Goal: Task Accomplishment & Management: Complete application form

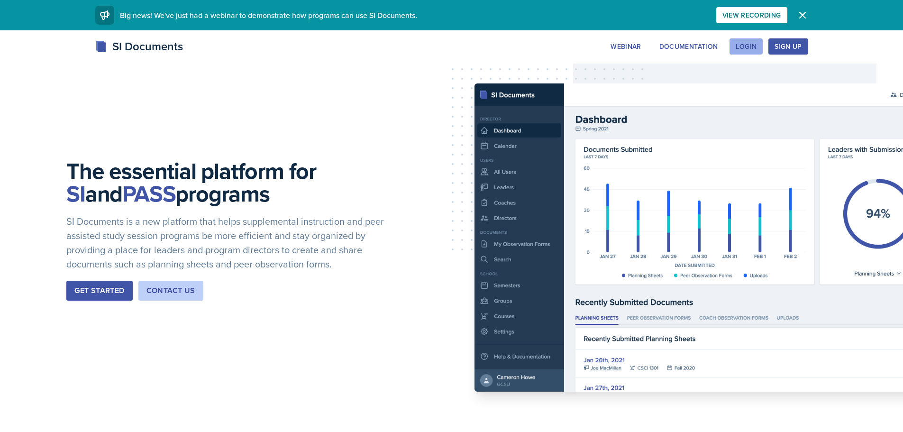
click at [759, 45] on button "Login" at bounding box center [746, 46] width 33 height 16
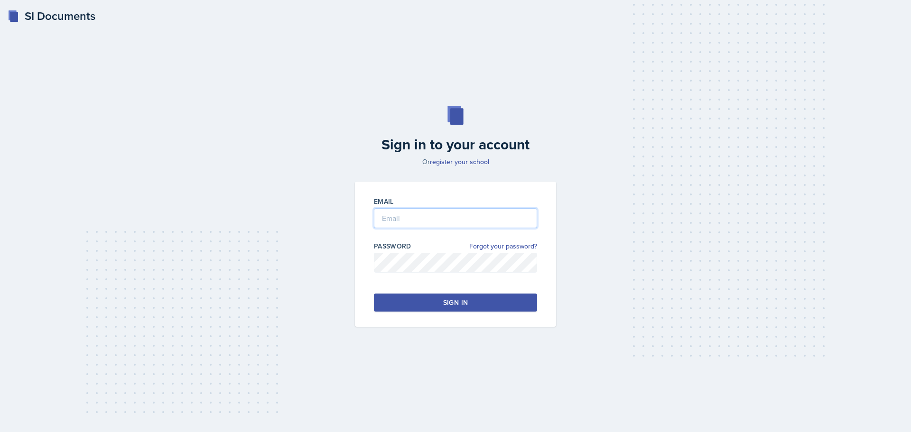
type input "[EMAIL_ADDRESS][DOMAIN_NAME]"
click at [470, 222] on input "[EMAIL_ADDRESS][DOMAIN_NAME]" at bounding box center [455, 218] width 163 height 20
click at [391, 300] on button "Sign in" at bounding box center [455, 303] width 163 height 18
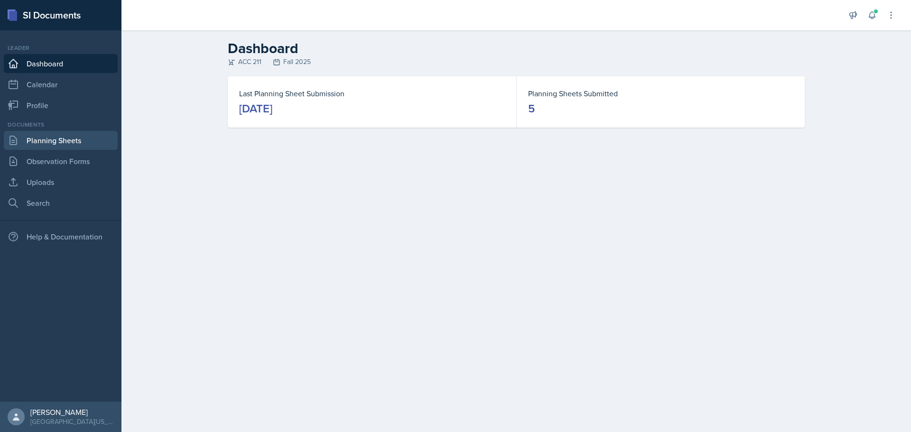
click at [18, 138] on icon at bounding box center [13, 140] width 11 height 11
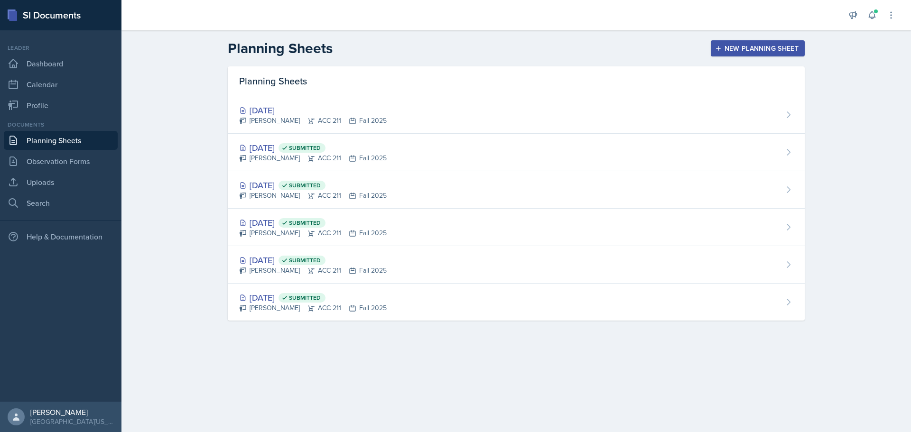
click at [739, 53] on button "New Planning Sheet" at bounding box center [757, 48] width 94 height 16
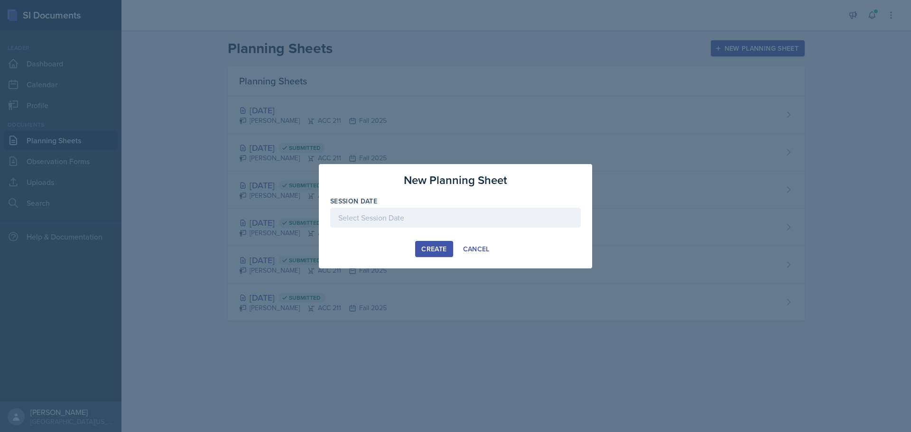
click at [424, 213] on div at bounding box center [455, 218] width 250 height 20
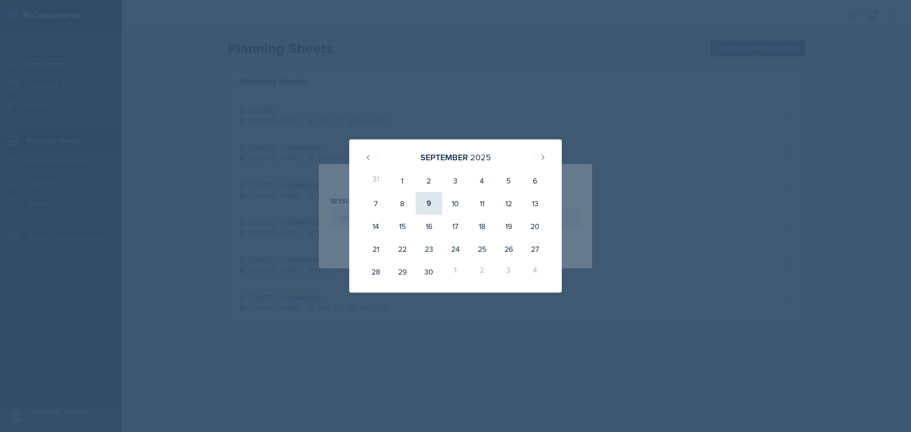
click at [438, 208] on div "9" at bounding box center [428, 203] width 27 height 23
type input "[DATE]"
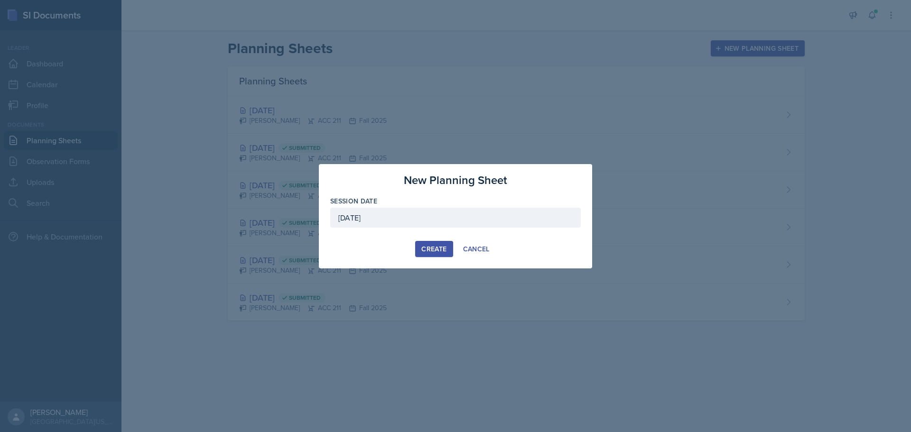
click at [432, 249] on div "Create" at bounding box center [433, 249] width 25 height 8
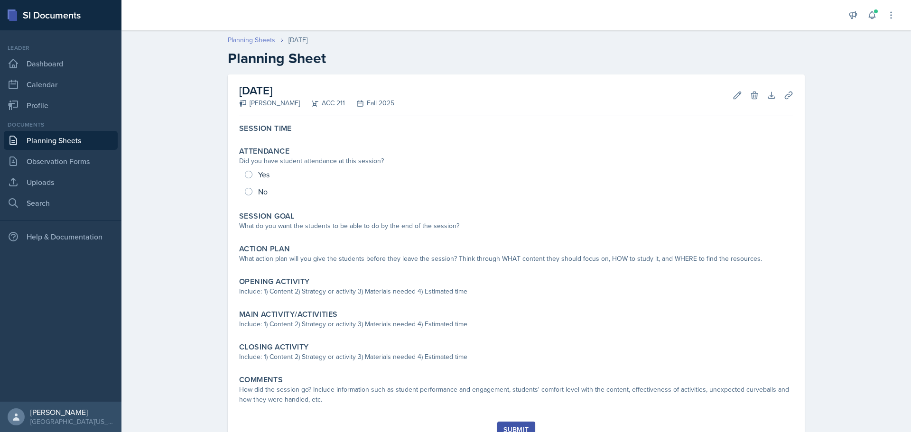
click at [259, 39] on link "Planning Sheets" at bounding box center [251, 40] width 47 height 10
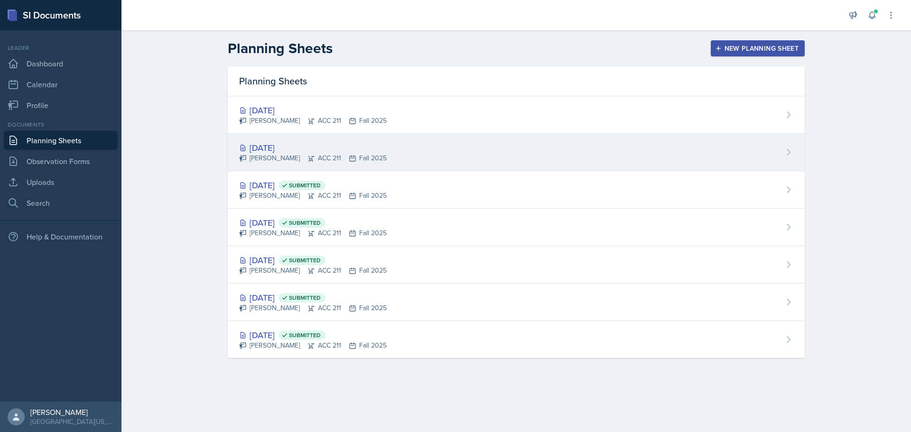
click at [275, 148] on div "[DATE]" at bounding box center [312, 147] width 147 height 13
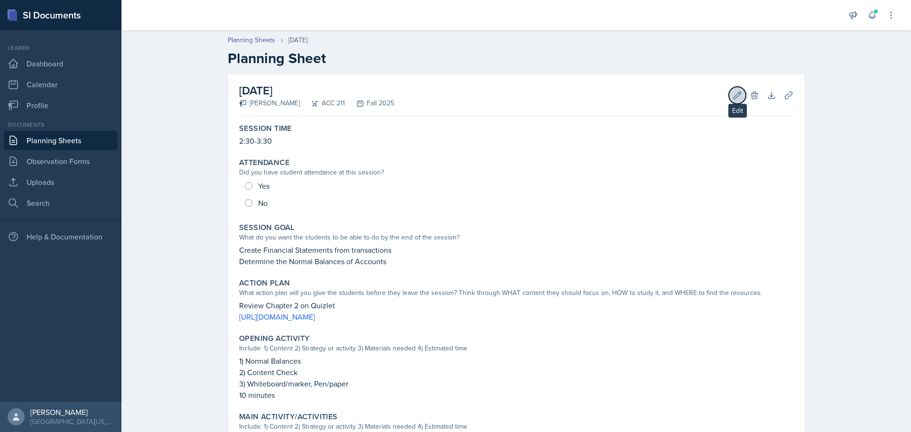
click at [732, 94] on icon at bounding box center [736, 95] width 9 height 9
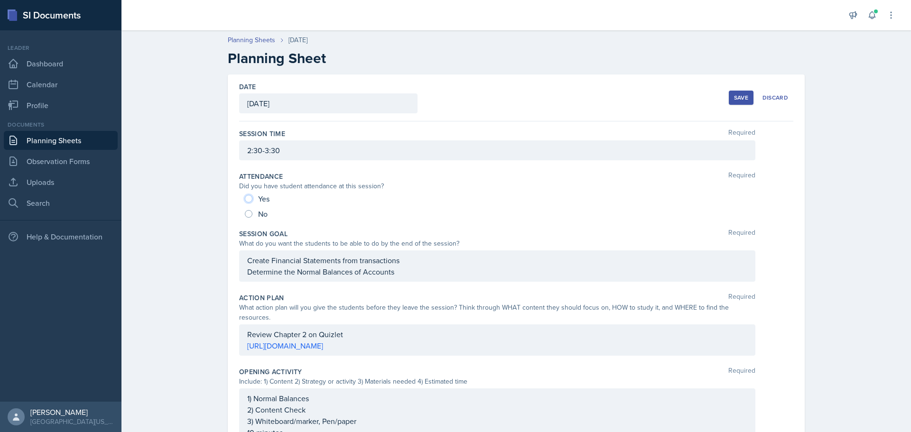
click at [245, 196] on input "Yes" at bounding box center [249, 199] width 8 height 8
radio input "true"
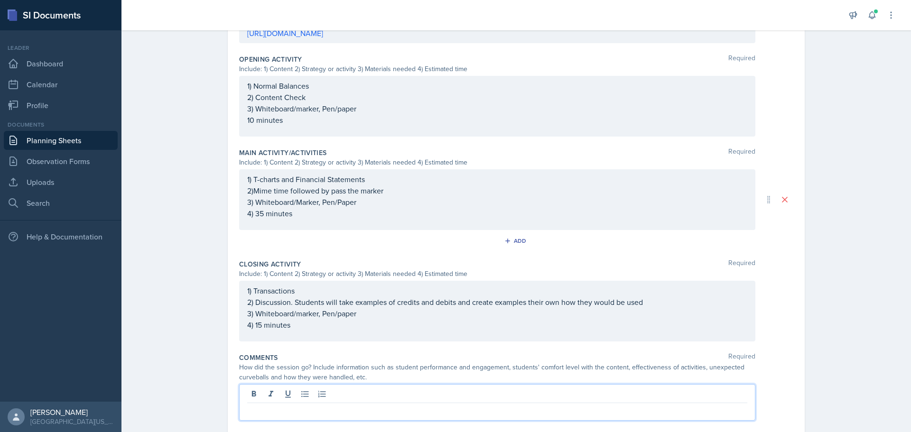
click at [437, 405] on p at bounding box center [497, 410] width 500 height 11
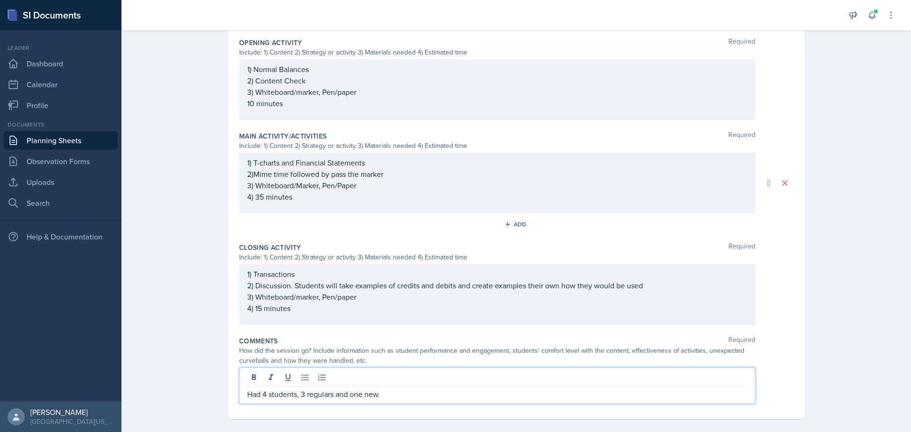
click at [447, 388] on p "Had 4 students, 3 regulars and one new." at bounding box center [497, 393] width 500 height 11
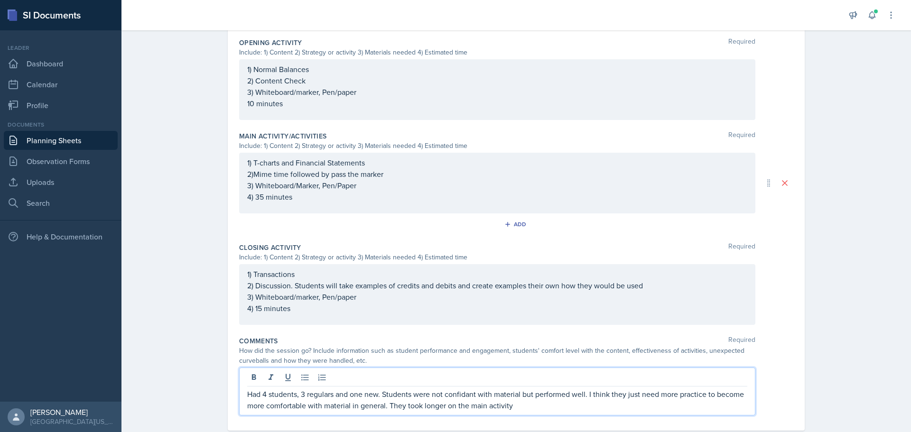
click at [531, 392] on p "Had 4 students, 3 regulars and one new. Students were not confidant with materi…" at bounding box center [497, 399] width 500 height 23
click at [531, 396] on p "Had 4 students, 3 regulars and one new. Students were not confidant with materi…" at bounding box center [497, 399] width 500 height 23
click at [698, 398] on p "Had 4 students, 3 regulars and one new. Students were not confidant with materi…" at bounding box center [497, 399] width 500 height 23
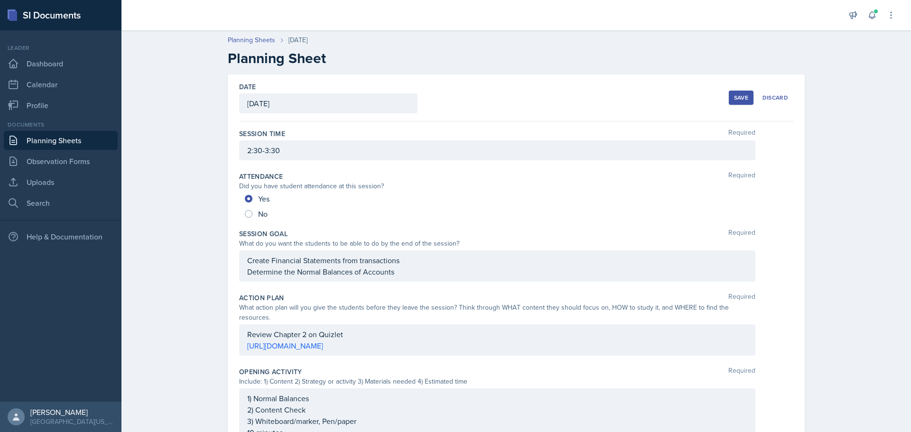
click at [739, 94] on div "Save" at bounding box center [741, 98] width 14 height 8
